Goal: Task Accomplishment & Management: Use online tool/utility

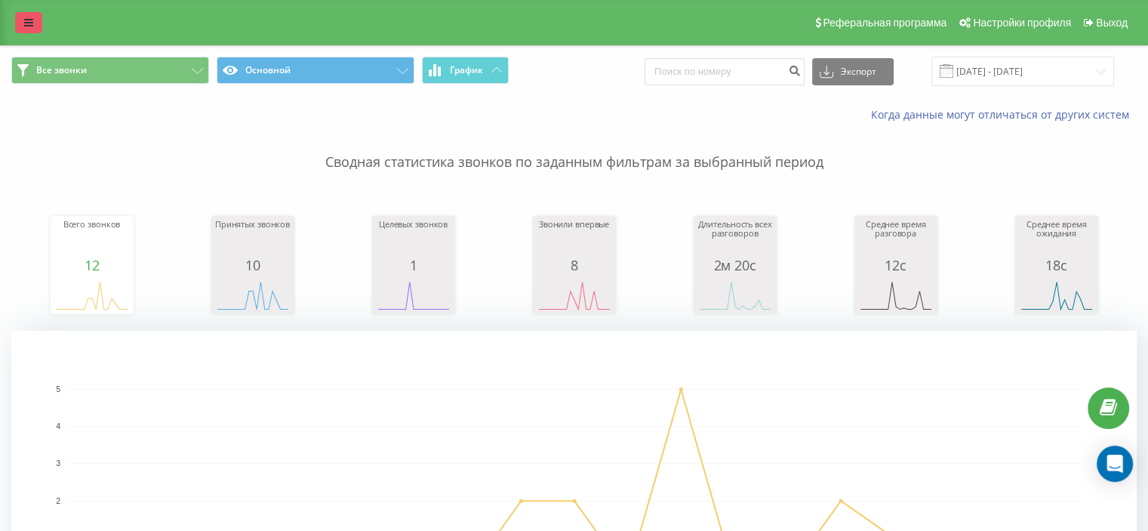
click at [32, 22] on icon at bounding box center [28, 22] width 9 height 11
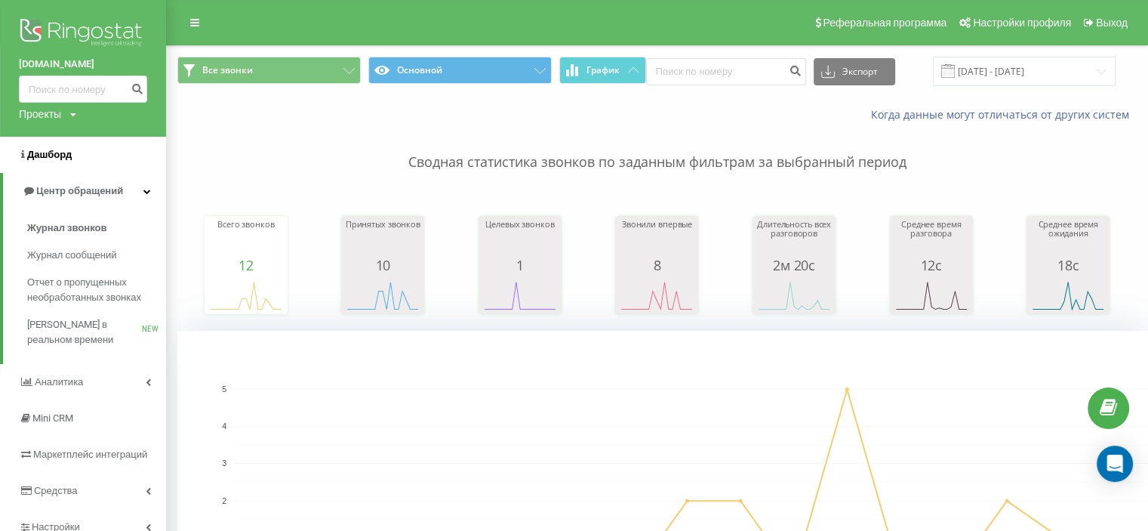
click at [51, 153] on span "Дашборд" at bounding box center [49, 154] width 45 height 11
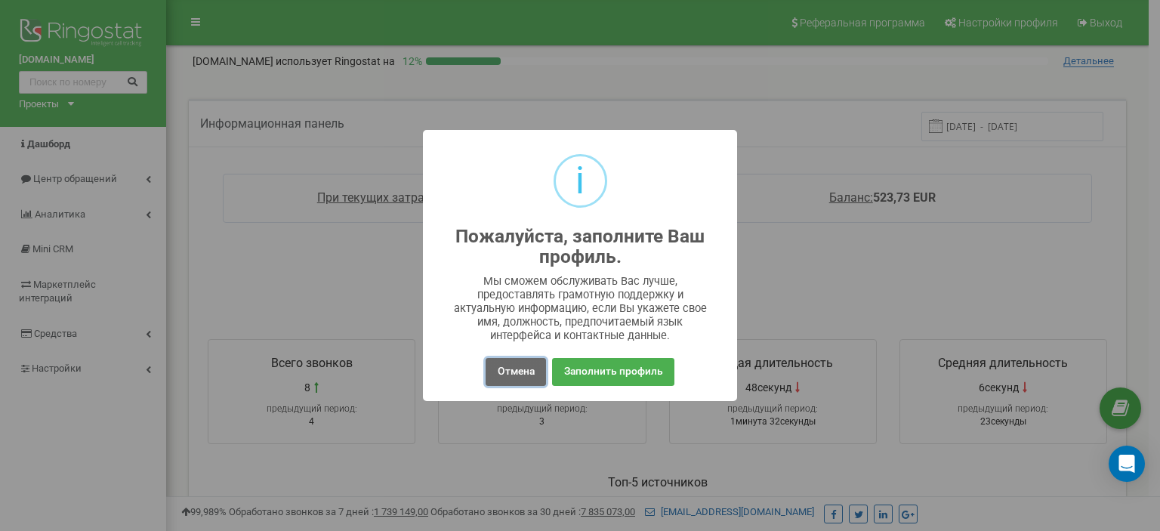
click at [520, 369] on button "Отмена" at bounding box center [515, 372] width 60 height 28
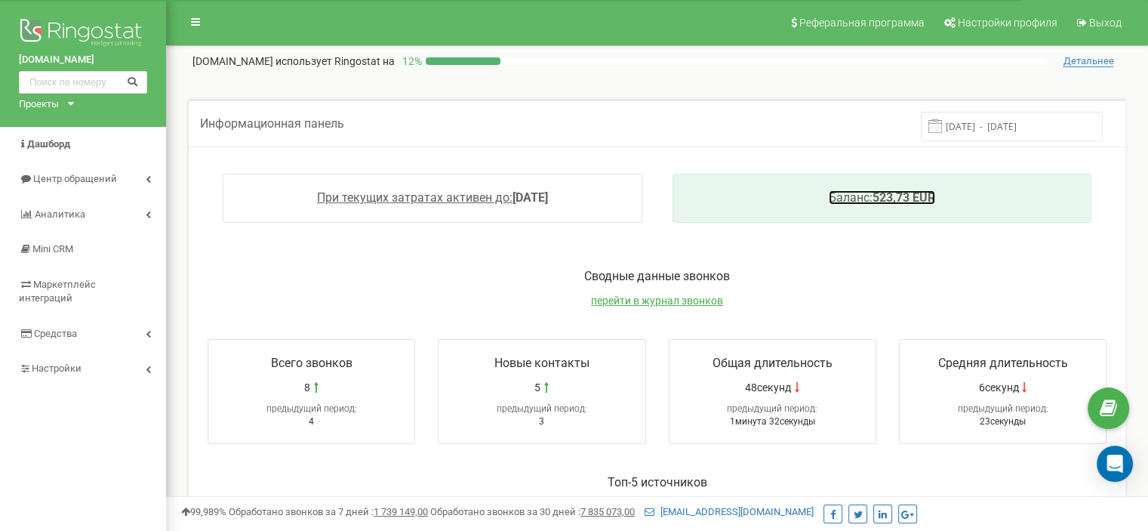
click at [906, 197] on link "Баланс: 523,73 EUR" at bounding box center [882, 197] width 106 height 14
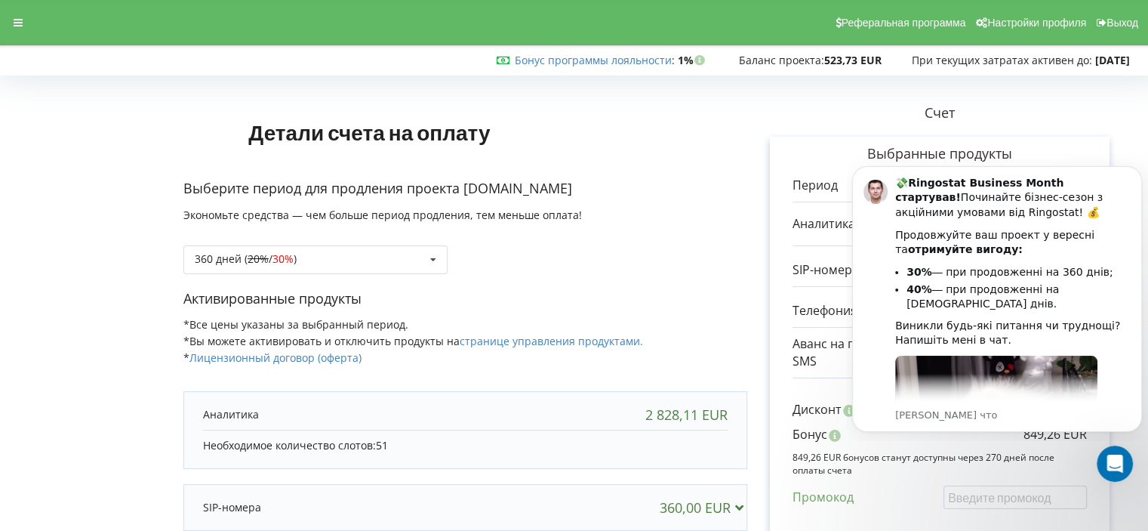
click at [673, 183] on p "Выберите период для продления проекта turawa-park.com" at bounding box center [465, 189] width 564 height 20
click at [21, 23] on icon at bounding box center [18, 22] width 9 height 11
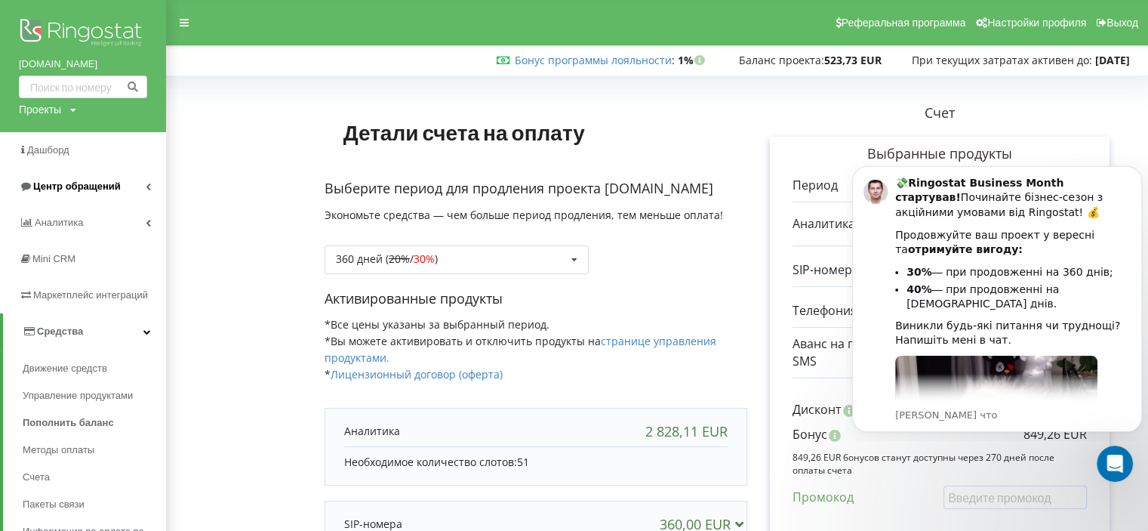
click at [57, 181] on span "Центр обращений" at bounding box center [77, 185] width 88 height 11
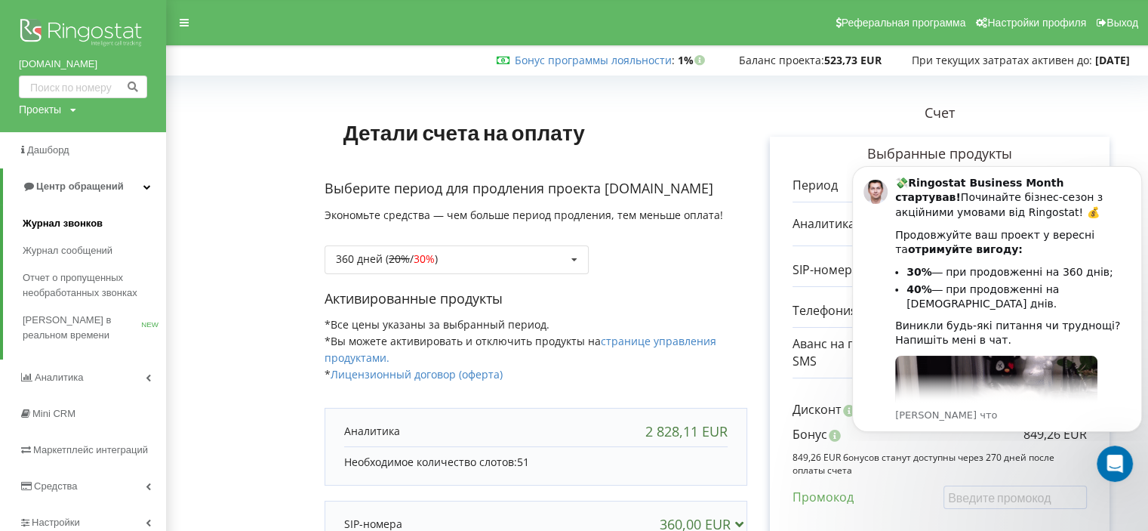
click at [48, 222] on span "Журнал звонков" at bounding box center [63, 223] width 80 height 15
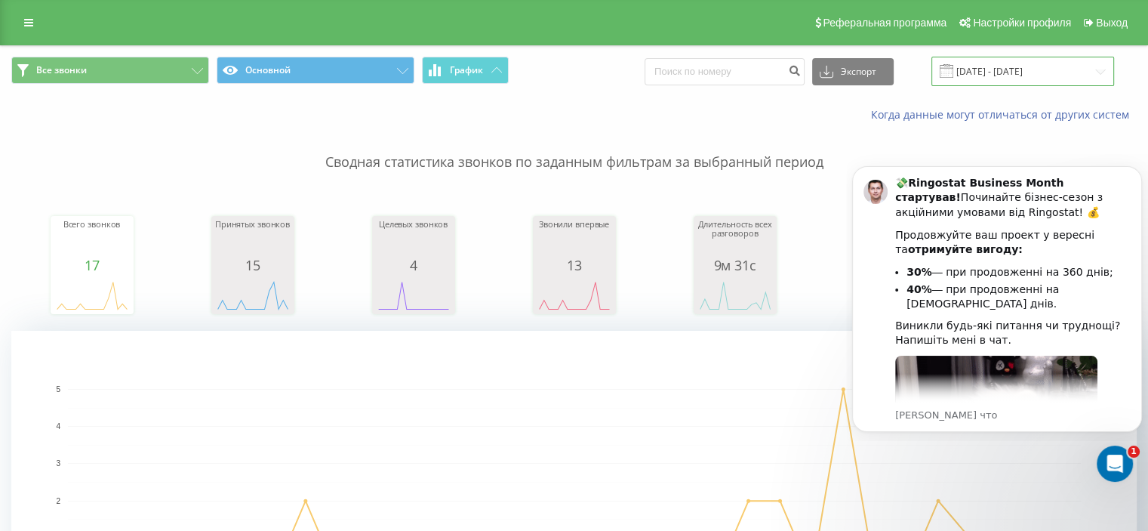
click at [1025, 69] on input "19.08.2025 - 19.09.2025" at bounding box center [1023, 71] width 183 height 29
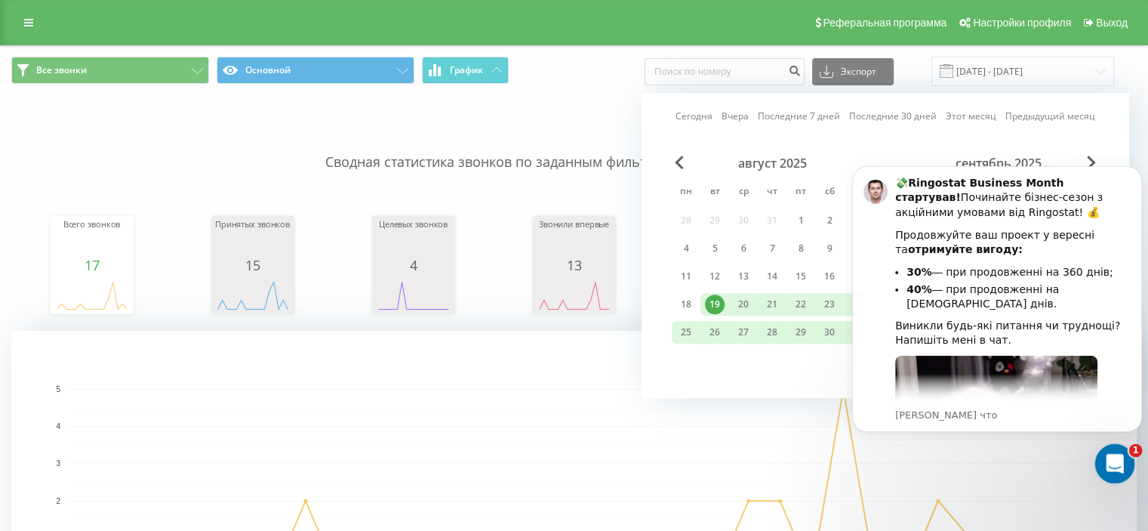
click at [1110, 461] on icon "Открыть службу сообщений Intercom" at bounding box center [1113, 461] width 25 height 25
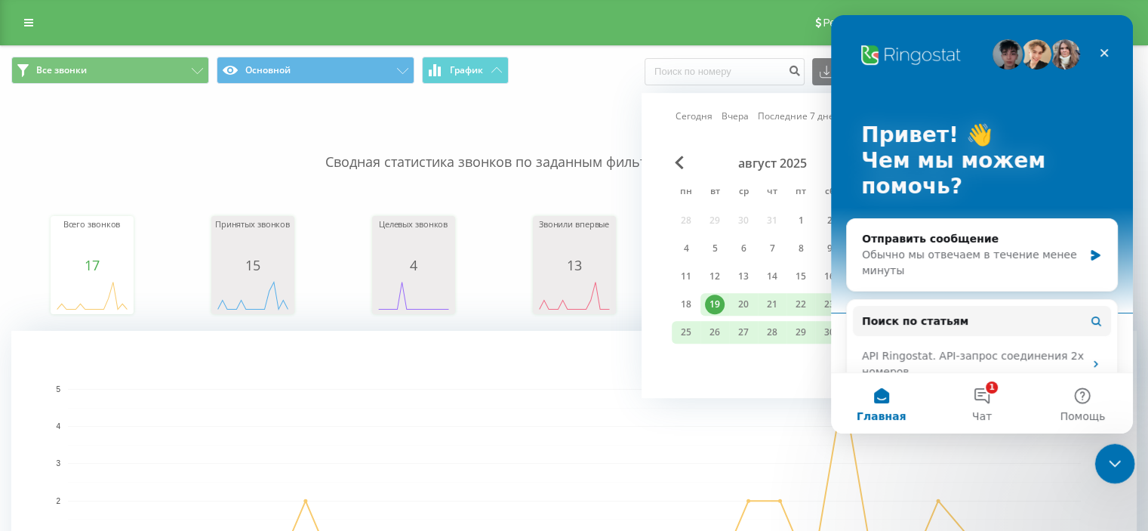
click at [1107, 458] on icon "Закрыть службу сообщений Intercom" at bounding box center [1113, 461] width 18 height 18
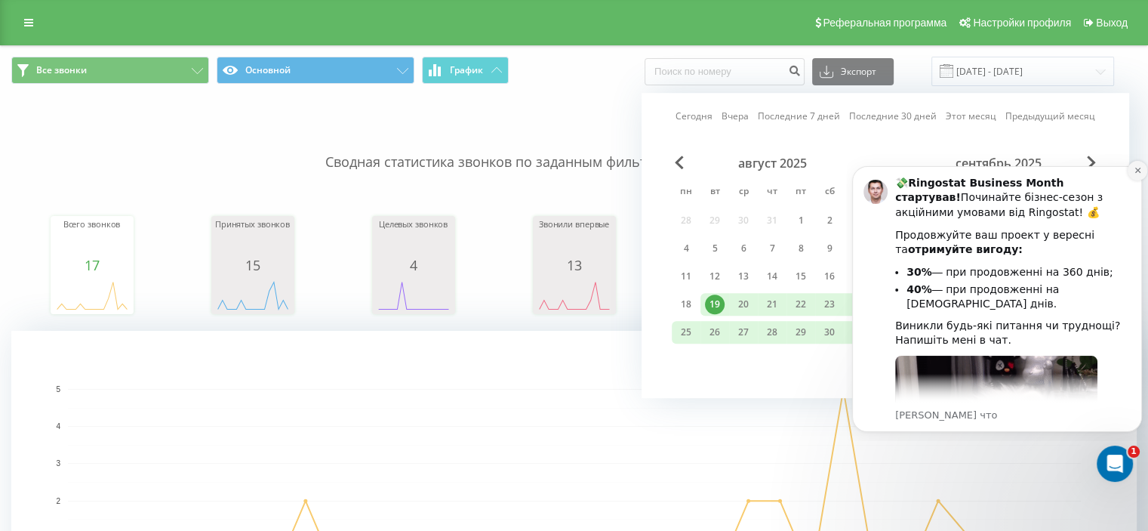
click at [1137, 170] on icon "Dismiss notification" at bounding box center [1137, 170] width 5 height 5
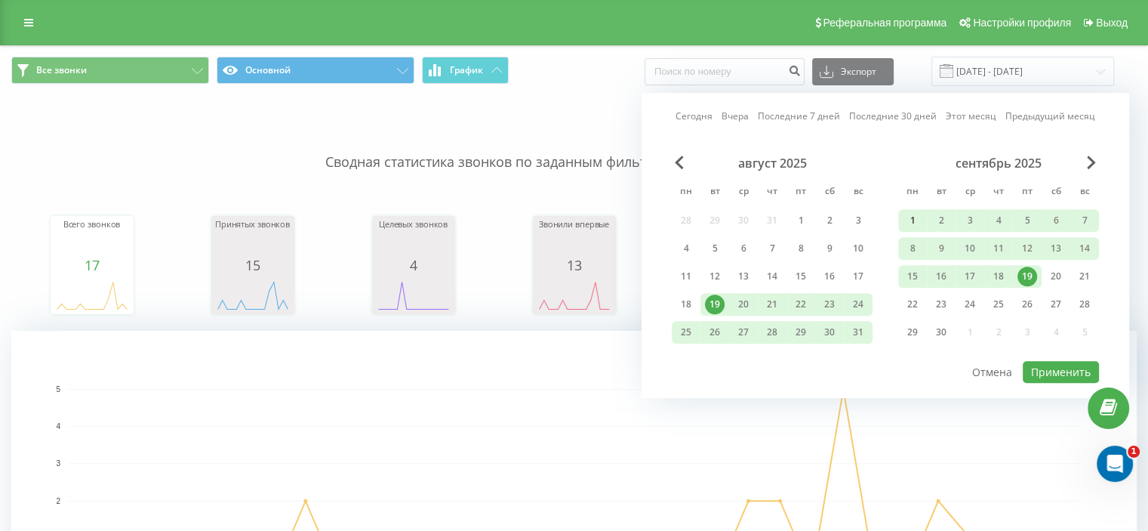
drag, startPoint x: 912, startPoint y: 219, endPoint x: 920, endPoint y: 220, distance: 7.7
click at [913, 219] on div "1" at bounding box center [913, 221] width 20 height 20
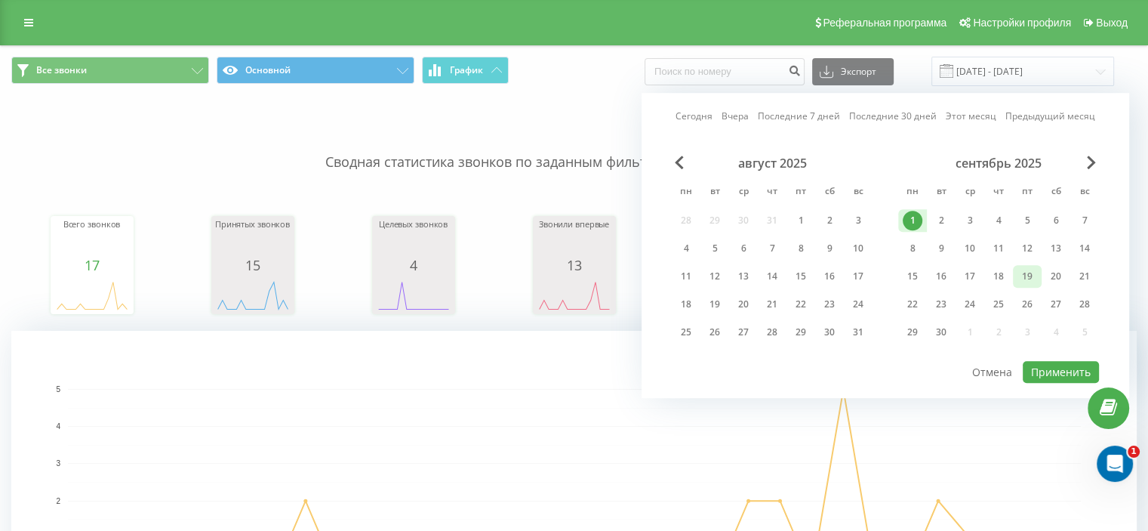
click at [1025, 272] on div "19" at bounding box center [1028, 277] width 20 height 20
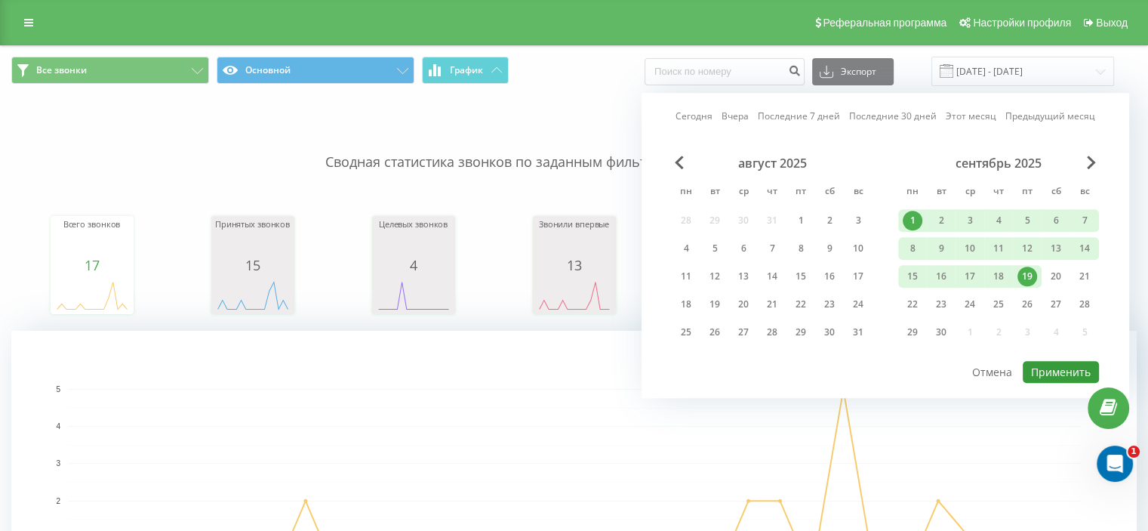
click at [1054, 364] on button "Применить" at bounding box center [1061, 372] width 76 height 22
type input "[DATE] - [DATE]"
